Goal: Task Accomplishment & Management: Complete application form

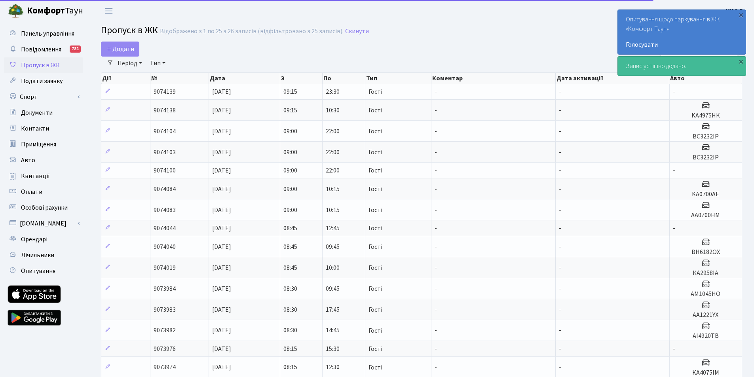
select select "25"
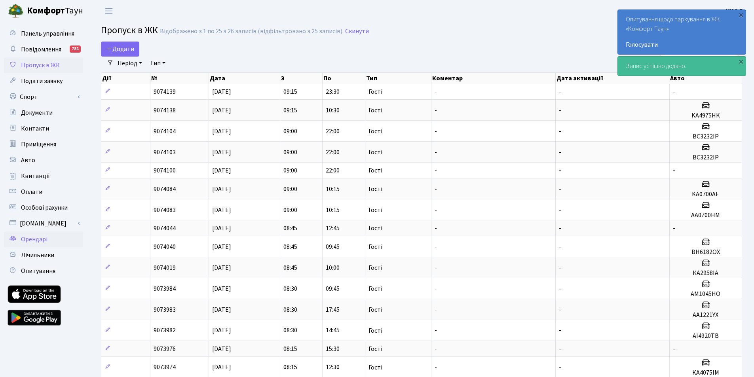
click at [37, 238] on span "Орендарі" at bounding box center [34, 239] width 27 height 9
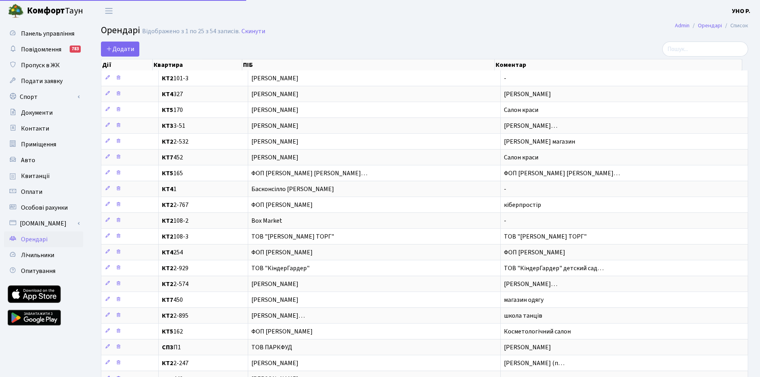
select select "25"
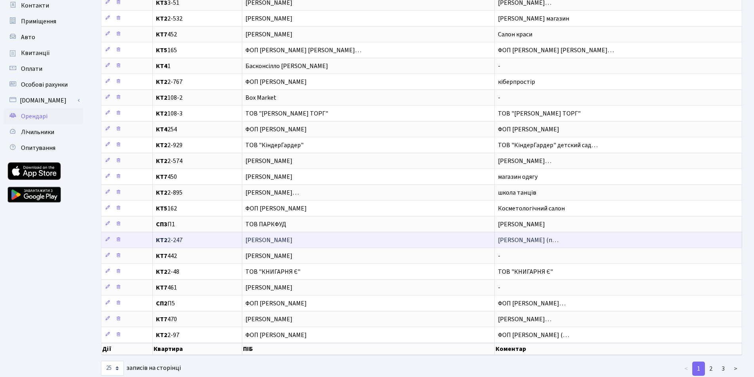
scroll to position [143, 0]
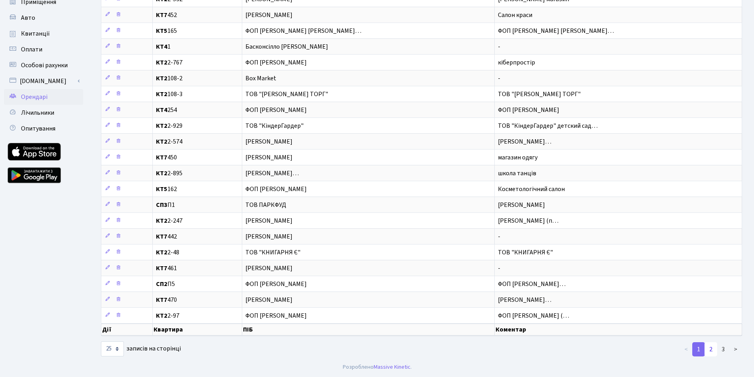
click at [708, 348] on link "2" at bounding box center [711, 349] width 13 height 14
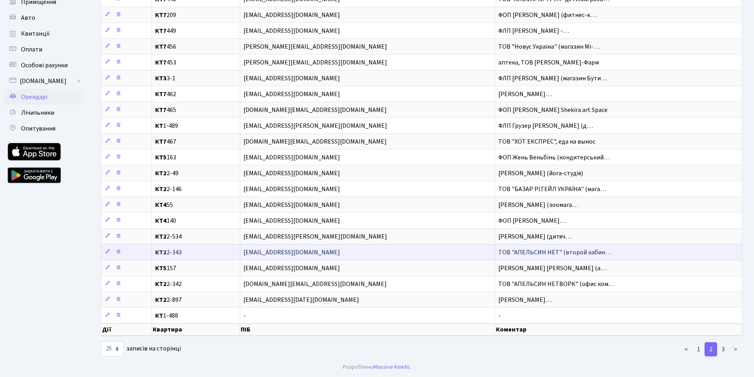
click at [546, 251] on span "ТОВ "АПЕЛЬСИН НЕТ" (второй кабин…" at bounding box center [554, 252] width 113 height 9
click at [109, 252] on icon at bounding box center [108, 252] width 6 height 6
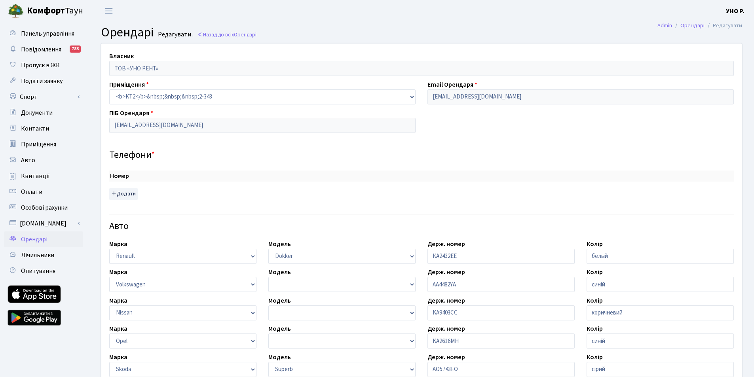
select select "2798"
select select "2146"
select select "2142"
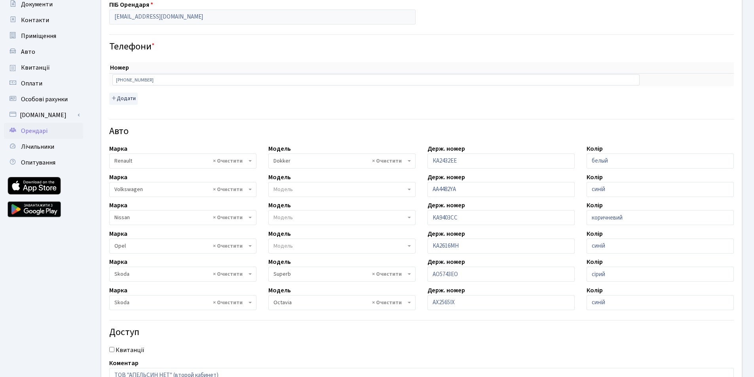
scroll to position [119, 0]
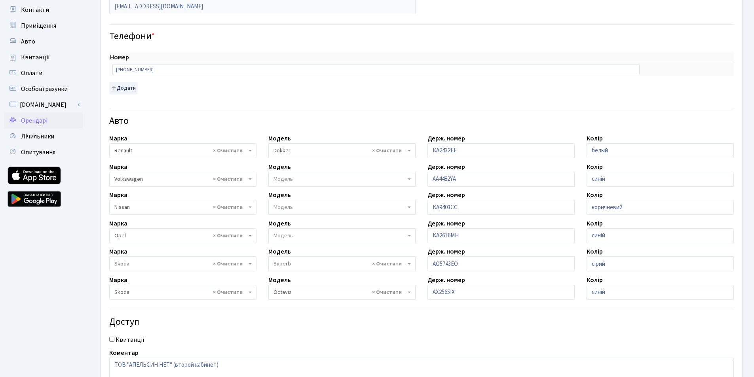
click at [243, 232] on span "× Opel" at bounding box center [180, 236] width 132 height 8
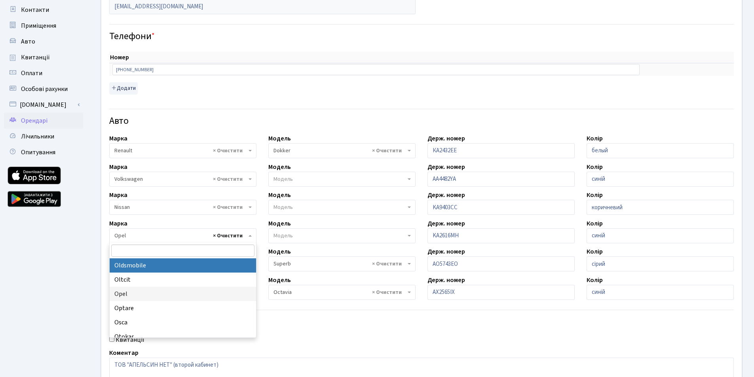
select select
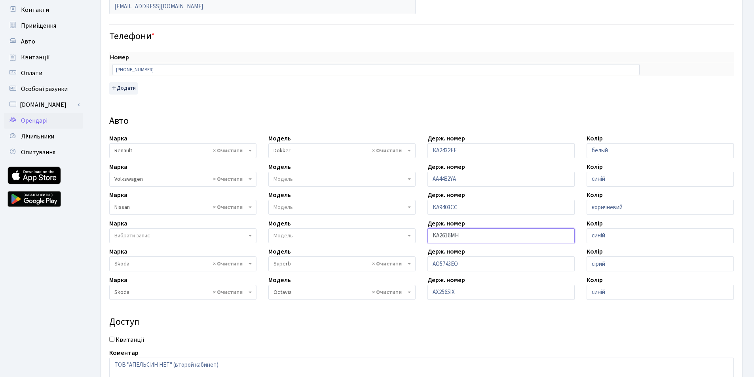
drag, startPoint x: 491, startPoint y: 235, endPoint x: 400, endPoint y: 236, distance: 91.1
click at [400, 236] on div "Власник ТОВ «УНО РЕНТ» Приміщення - <b>КТ2</b>&nbsp;&nbsp;&nbsp;2-48 <b>КТ2</b>…" at bounding box center [421, 160] width 652 height 470
drag, startPoint x: 616, startPoint y: 235, endPoint x: 533, endPoint y: 232, distance: 83.2
click at [533, 232] on div "Власник ТОВ «УНО РЕНТ» Приміщення - <b>КТ2</b>&nbsp;&nbsp;&nbsp;2-48 <b>КТ2</b>…" at bounding box center [421, 160] width 652 height 470
click at [136, 233] on span "Вибрати запис" at bounding box center [132, 236] width 36 height 8
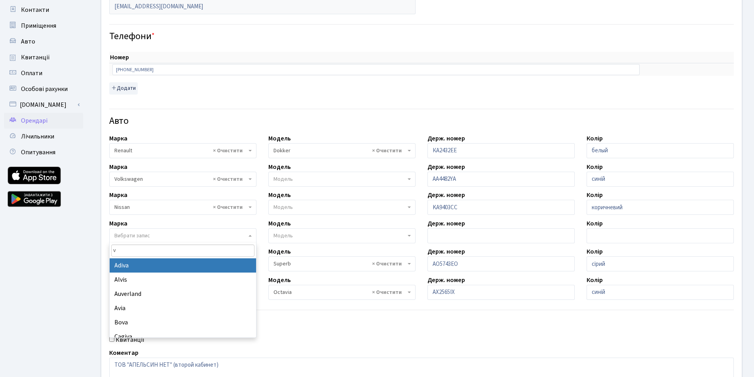
type input "vo"
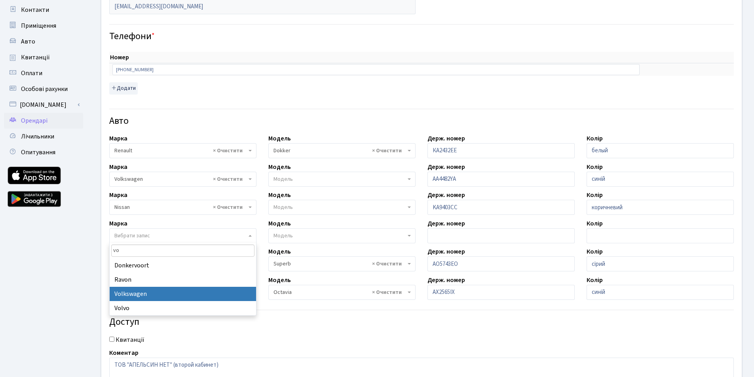
select select "134"
select select
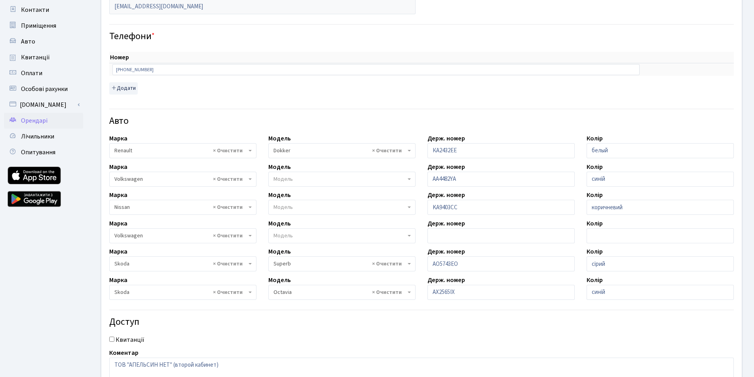
click at [294, 236] on span "Модель" at bounding box center [340, 236] width 132 height 8
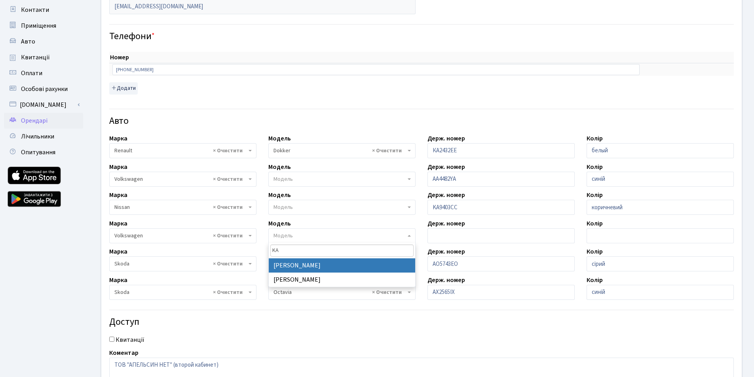
type input "K"
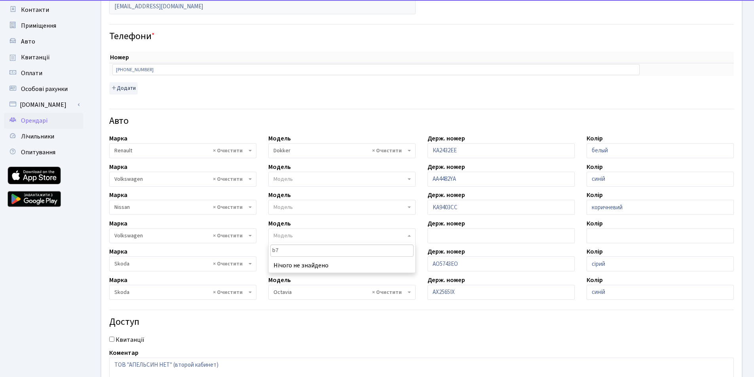
type input "b"
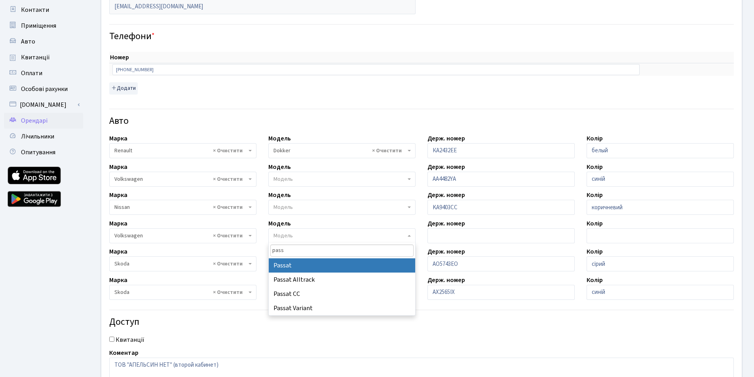
type input "pass"
select select "2477"
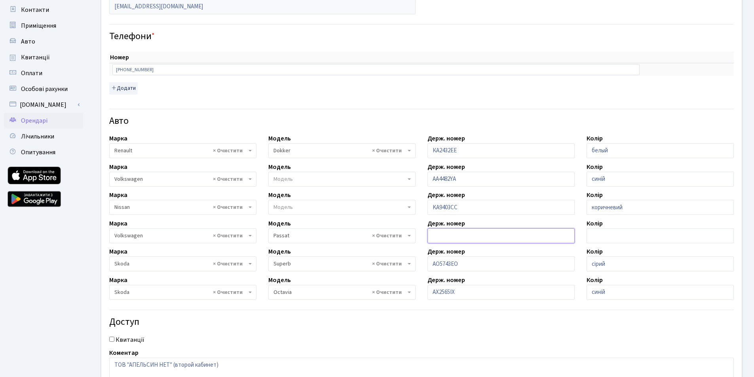
click at [453, 239] on input "text" at bounding box center [501, 235] width 147 height 15
type input "KA0251PI"
drag, startPoint x: 590, startPoint y: 235, endPoint x: 584, endPoint y: 235, distance: 5.9
click at [590, 235] on input "text" at bounding box center [660, 235] width 147 height 15
type input "сірий"
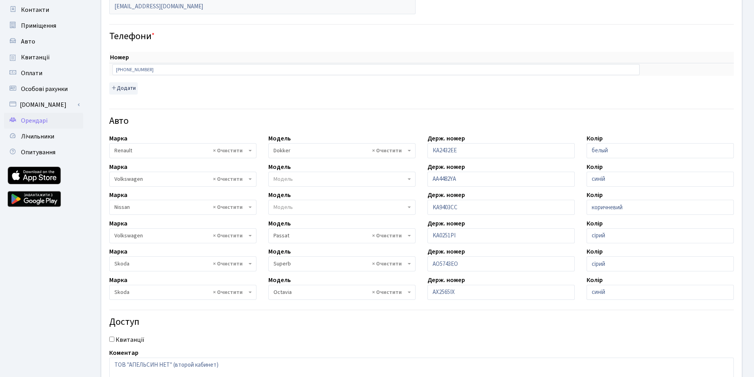
click at [399, 322] on h4 "Доступ" at bounding box center [421, 322] width 625 height 11
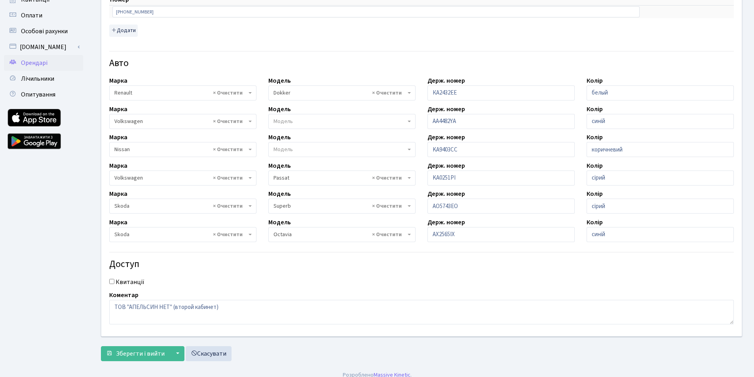
scroll to position [185, 0]
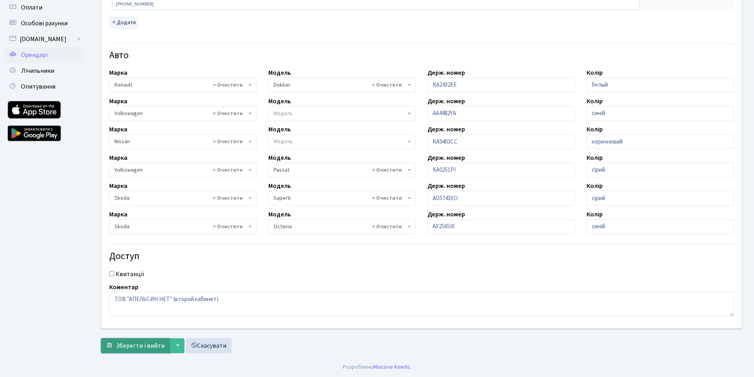
click at [152, 345] on span "Зберегти і вийти" at bounding box center [140, 346] width 49 height 9
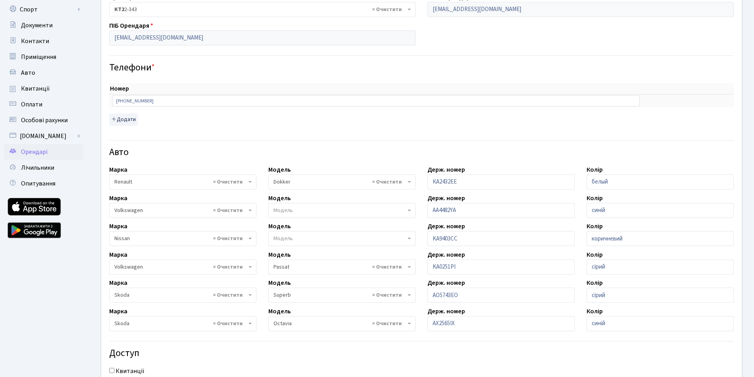
scroll to position [0, 0]
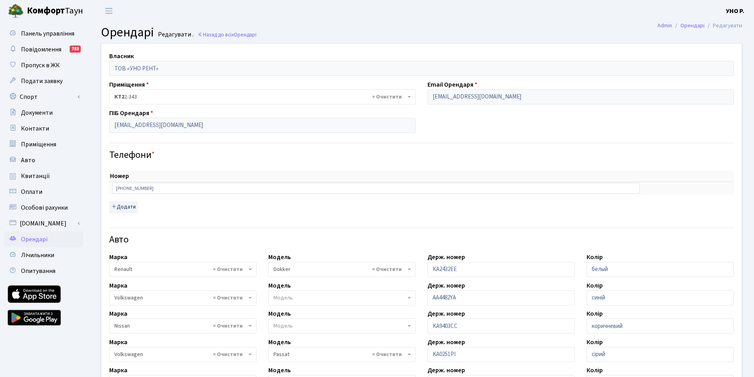
click at [41, 242] on span "Орендарі" at bounding box center [34, 239] width 27 height 9
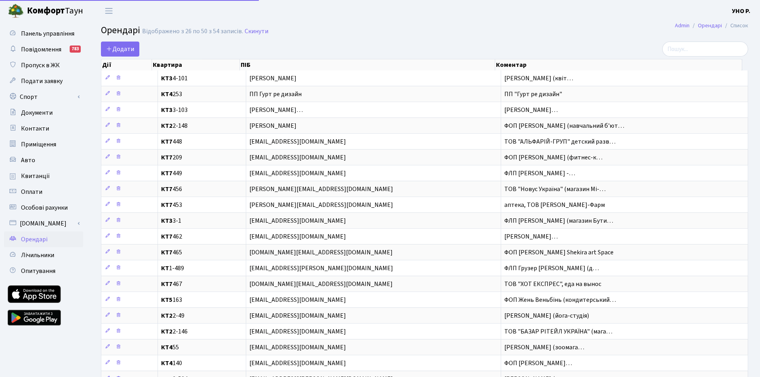
select select "25"
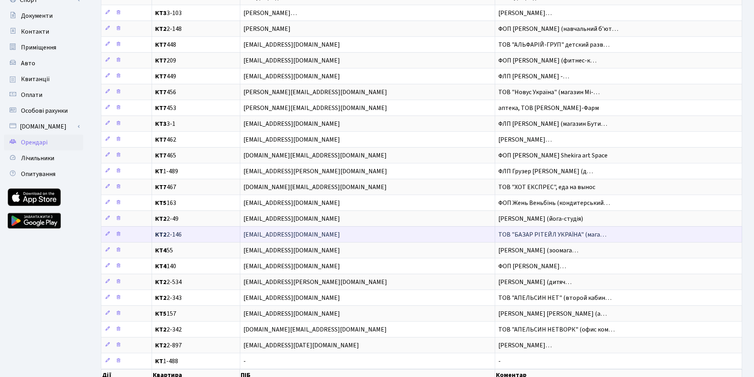
scroll to position [79, 0]
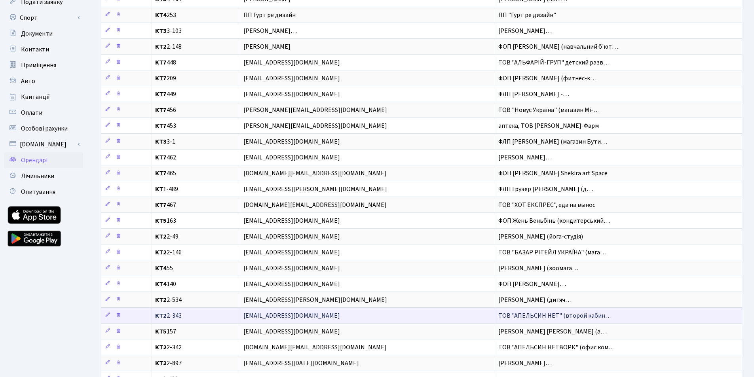
click at [526, 318] on span "ТОВ "АПЕЛЬСИН НЕТ" (второй кабин…" at bounding box center [554, 316] width 113 height 9
click at [107, 315] on icon at bounding box center [108, 315] width 6 height 6
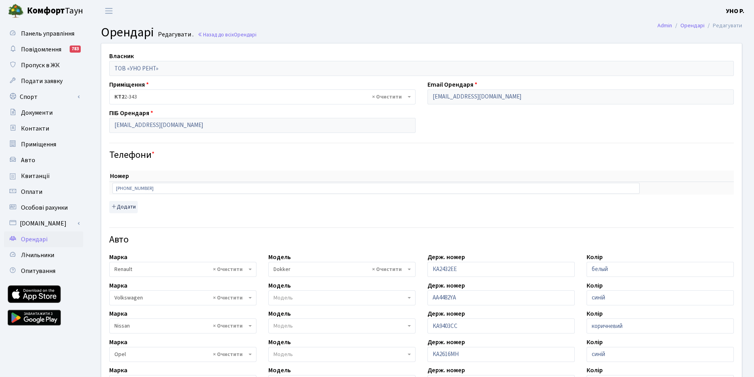
select select "2798"
select select "2146"
select select "2142"
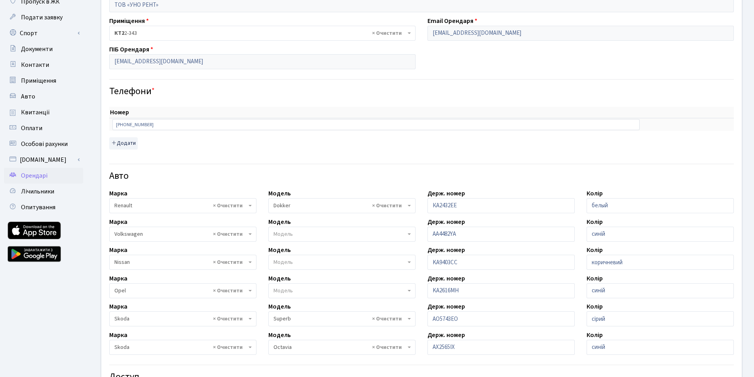
scroll to position [79, 0]
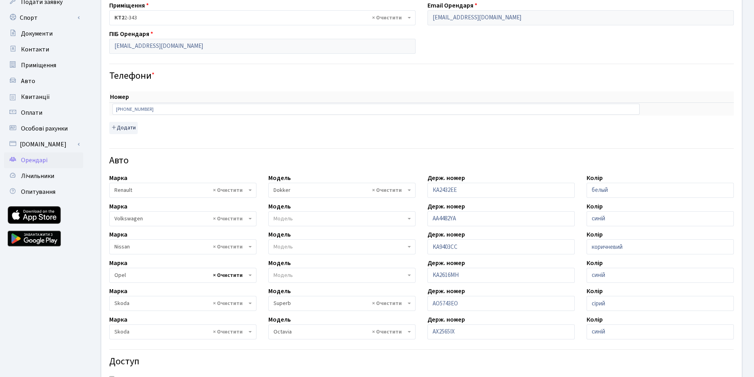
select select
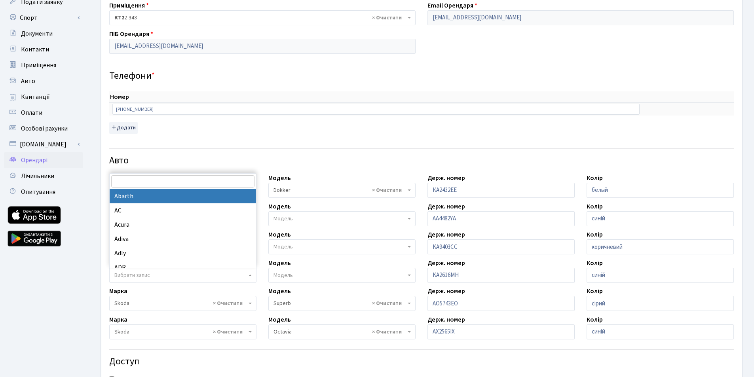
click at [137, 183] on input "search" at bounding box center [182, 181] width 143 height 12
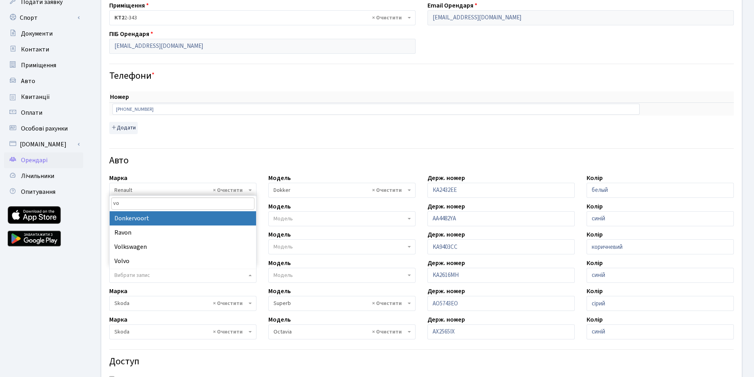
type input "vol"
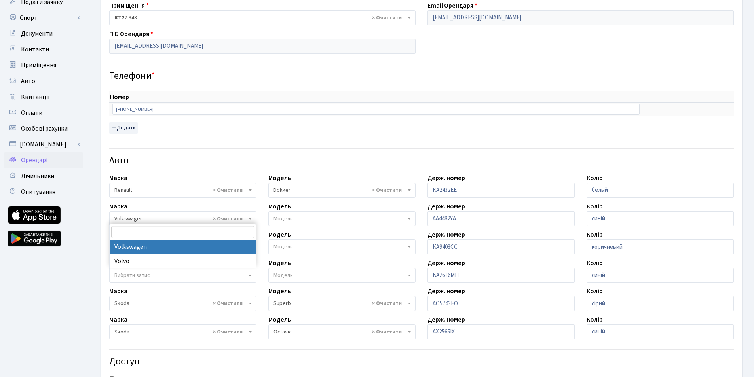
click at [135, 216] on span "× Volkswagen" at bounding box center [180, 219] width 132 height 8
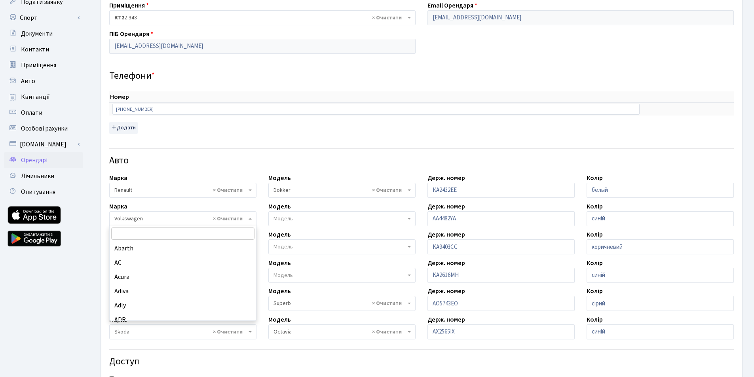
scroll to position [6371, 0]
click at [131, 275] on span "Вибрати запис" at bounding box center [132, 276] width 36 height 8
click at [95, 256] on div "Власник ТОВ «УНО РЕНТ» Приміщення - <b>КТ2</b>&nbsp;&nbsp;&nbsp;2-48 <b>КТ2</b>…" at bounding box center [421, 213] width 653 height 498
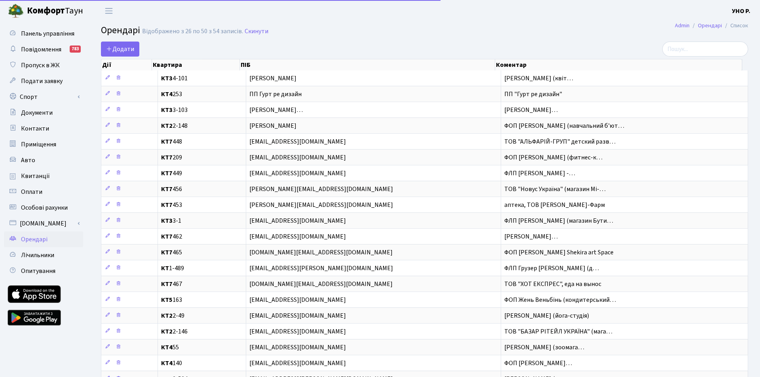
select select "25"
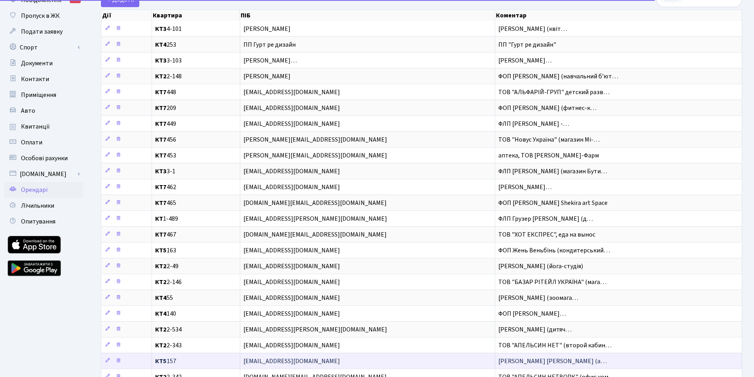
scroll to position [119, 0]
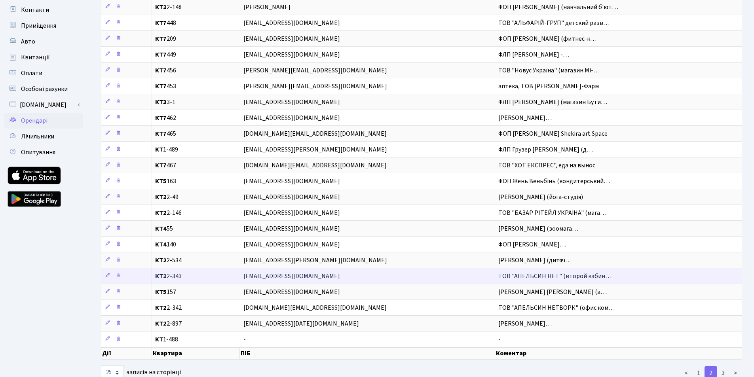
click at [526, 271] on td "ТОВ "АПЕЛЬСИН НЕТ" (второй кабин…" at bounding box center [618, 276] width 247 height 16
click at [105, 274] on icon at bounding box center [108, 276] width 6 height 6
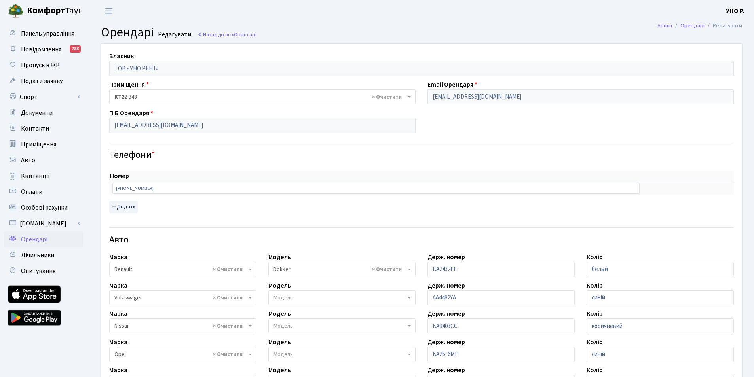
select select "2798"
select select "2146"
select select "2142"
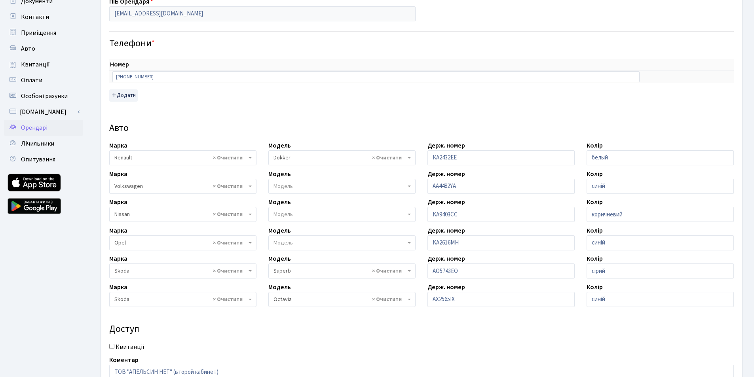
scroll to position [158, 0]
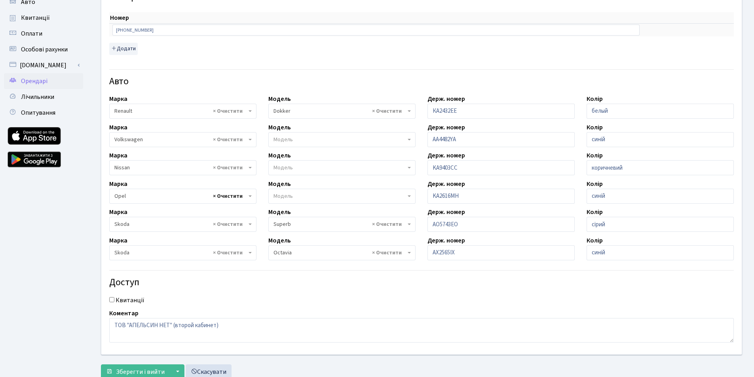
select select
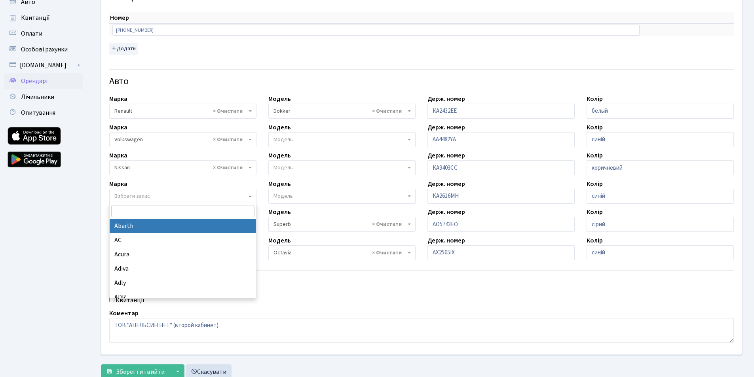
click at [137, 212] on input "search" at bounding box center [182, 211] width 143 height 12
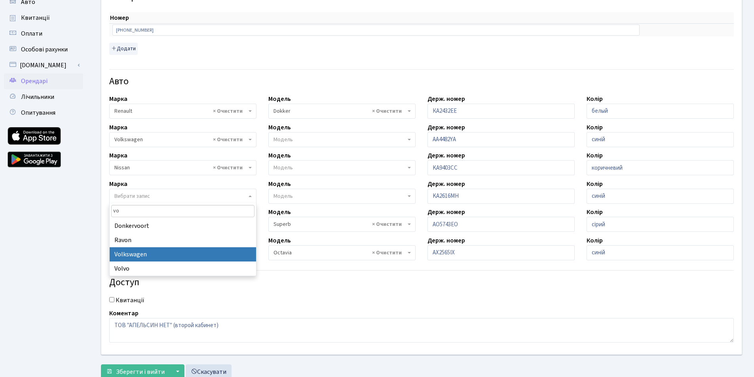
type input "vo"
select select "134"
select select
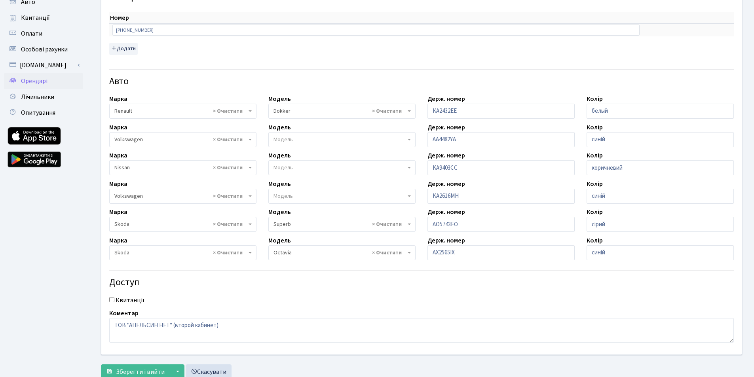
click at [347, 197] on span "Модель" at bounding box center [340, 196] width 132 height 8
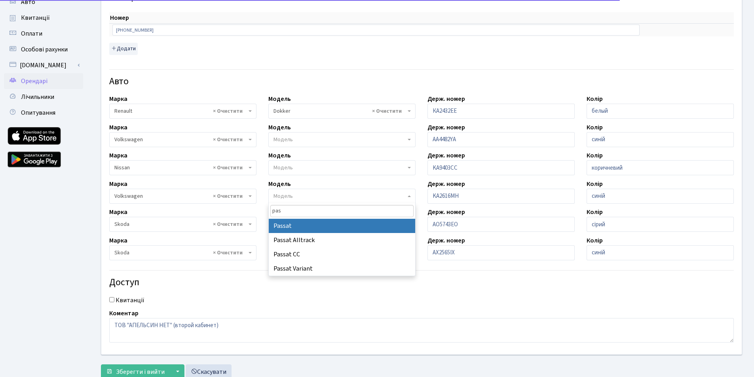
type input "pas"
select select "2477"
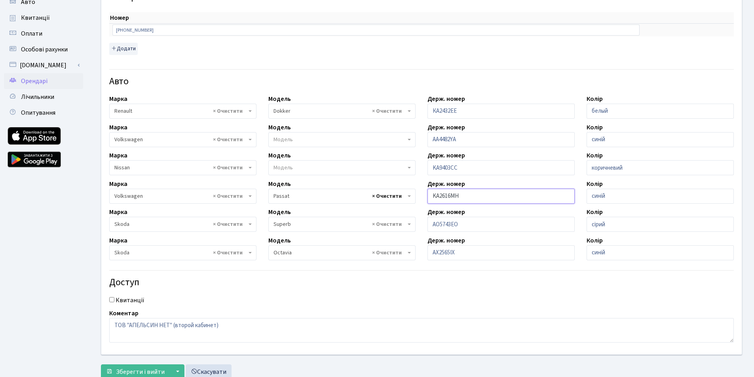
drag, startPoint x: 461, startPoint y: 196, endPoint x: 400, endPoint y: 196, distance: 61.0
click at [400, 196] on div "Власник ТОВ «УНО РЕНТ» Приміщення - <b>КТ2</b>&nbsp;&nbsp;&nbsp;2-48 <b>КТ2</b>…" at bounding box center [421, 120] width 652 height 470
type input "KA0251PI"
click at [641, 200] on input "синій" at bounding box center [660, 196] width 147 height 15
click at [612, 195] on input "синій" at bounding box center [660, 196] width 147 height 15
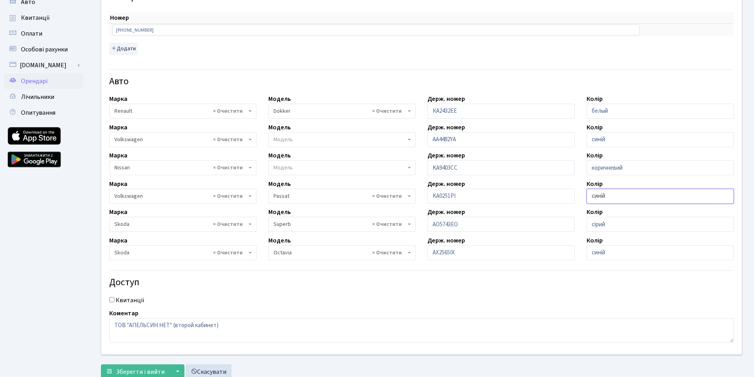
drag, startPoint x: 612, startPoint y: 195, endPoint x: 582, endPoint y: 195, distance: 30.1
click at [582, 195] on div "Колір синій" at bounding box center [660, 191] width 159 height 25
type input "c"
type input "сірий"
click at [243, 301] on div "Квитанції" at bounding box center [421, 301] width 637 height 10
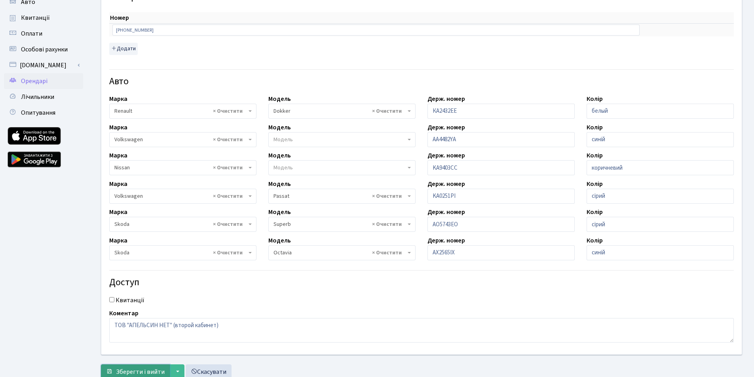
click at [152, 367] on button "Зберегти і вийти" at bounding box center [135, 372] width 69 height 15
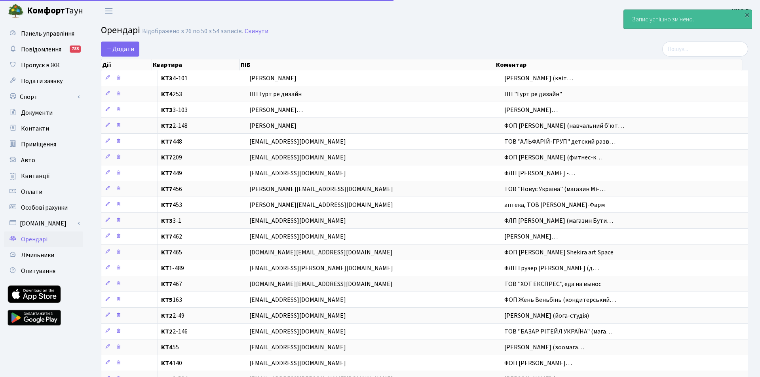
select select "25"
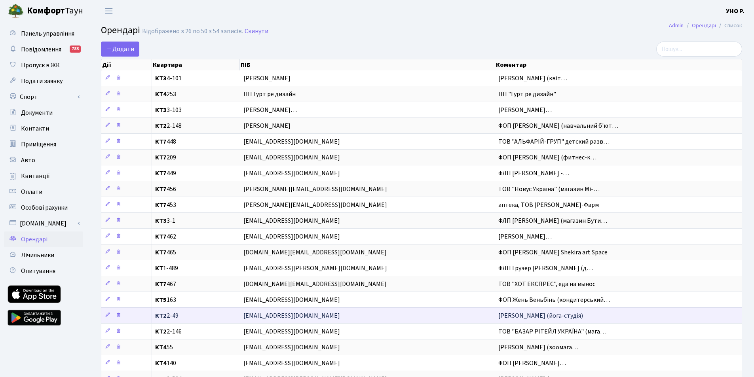
scroll to position [79, 0]
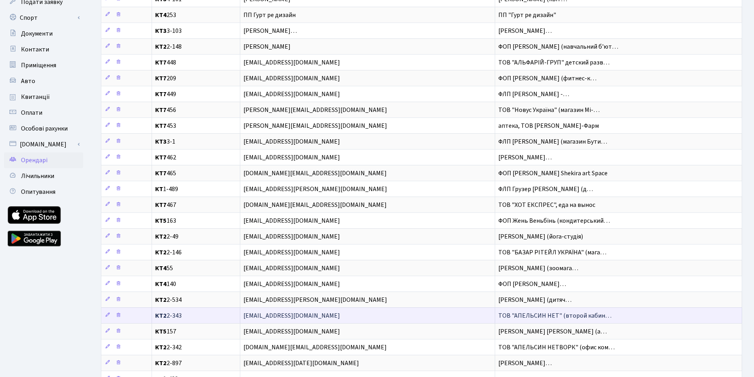
click at [508, 314] on span "ТОВ "АПЕЛЬСИН НЕТ" (второй кабин…" at bounding box center [554, 316] width 113 height 9
click at [259, 317] on span "[EMAIL_ADDRESS][DOMAIN_NAME]" at bounding box center [367, 316] width 249 height 6
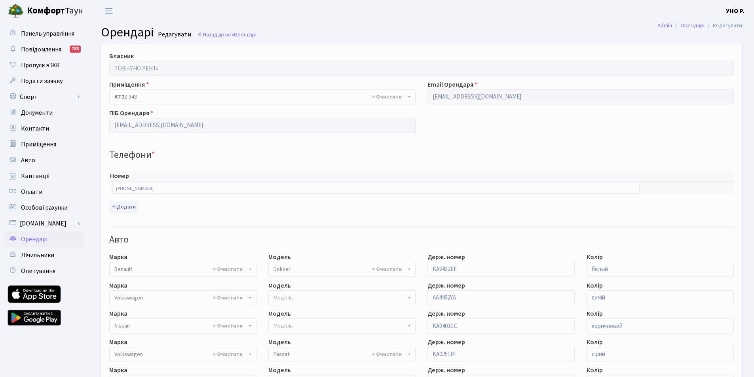
select select "2798"
select select "2477"
select select "2146"
select select "2142"
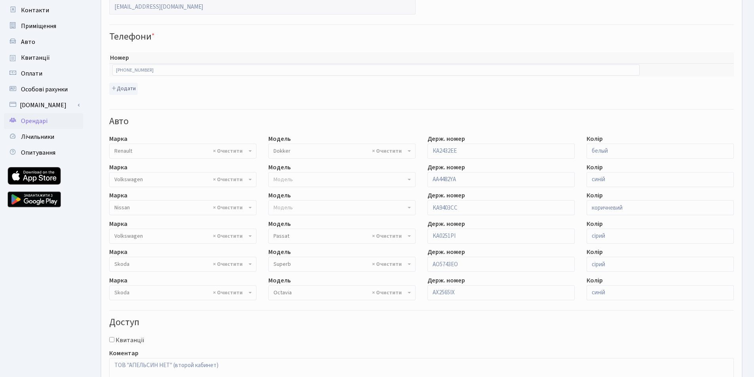
scroll to position [119, 0]
click at [34, 123] on span "Орендарі" at bounding box center [34, 120] width 27 height 9
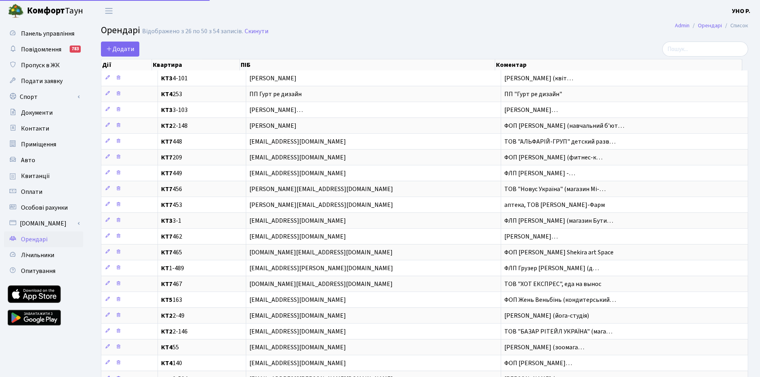
select select "25"
